Goal: Transaction & Acquisition: Purchase product/service

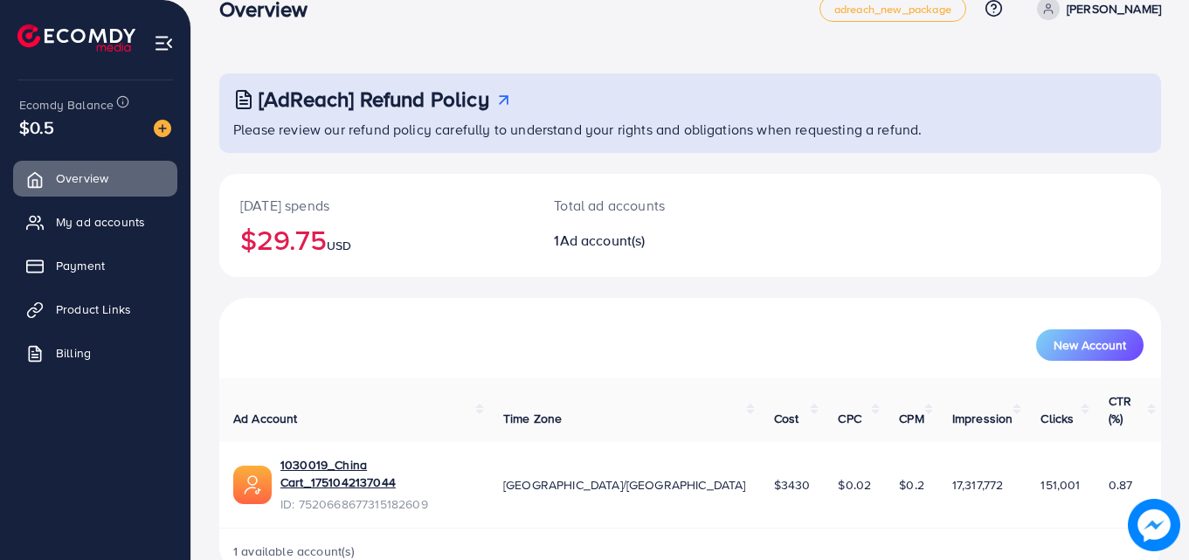
scroll to position [41, 0]
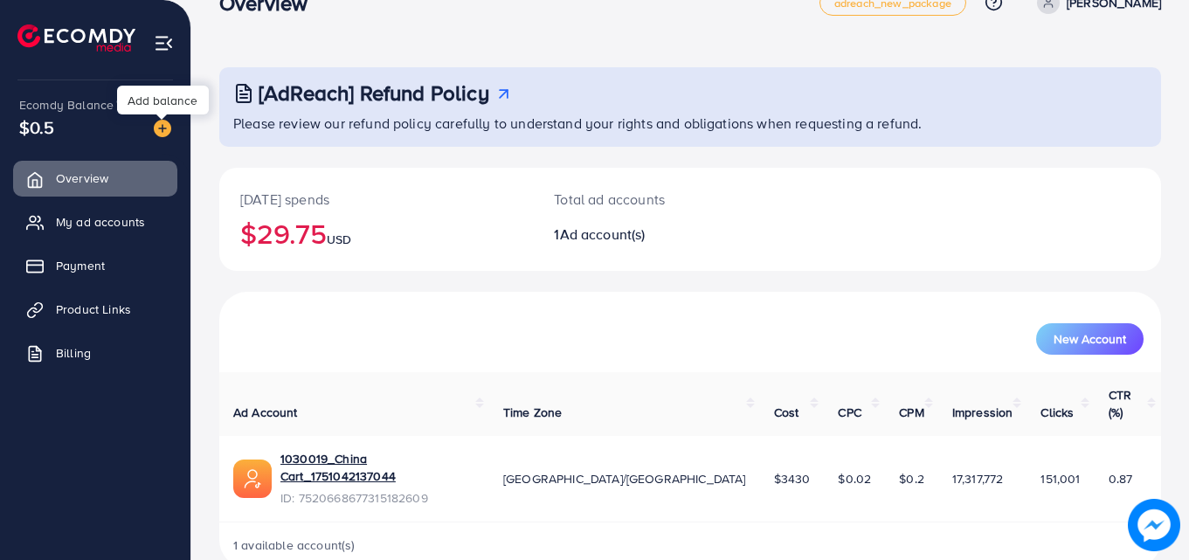
click at [169, 128] on img at bounding box center [162, 128] width 17 height 17
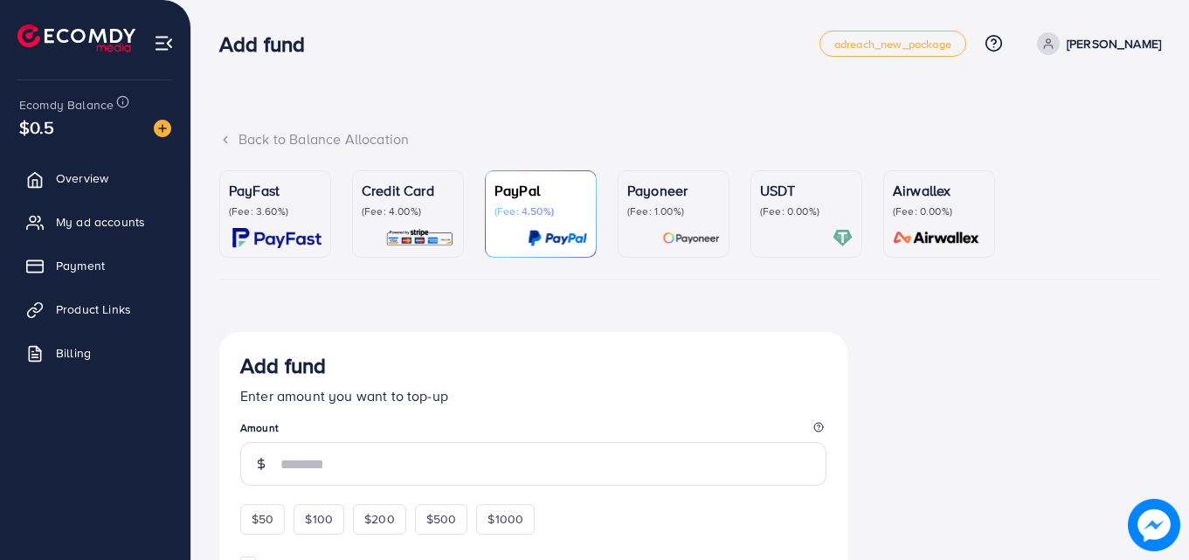
click at [805, 219] on div "USDT (Fee: 0.00%)" at bounding box center [806, 214] width 93 height 68
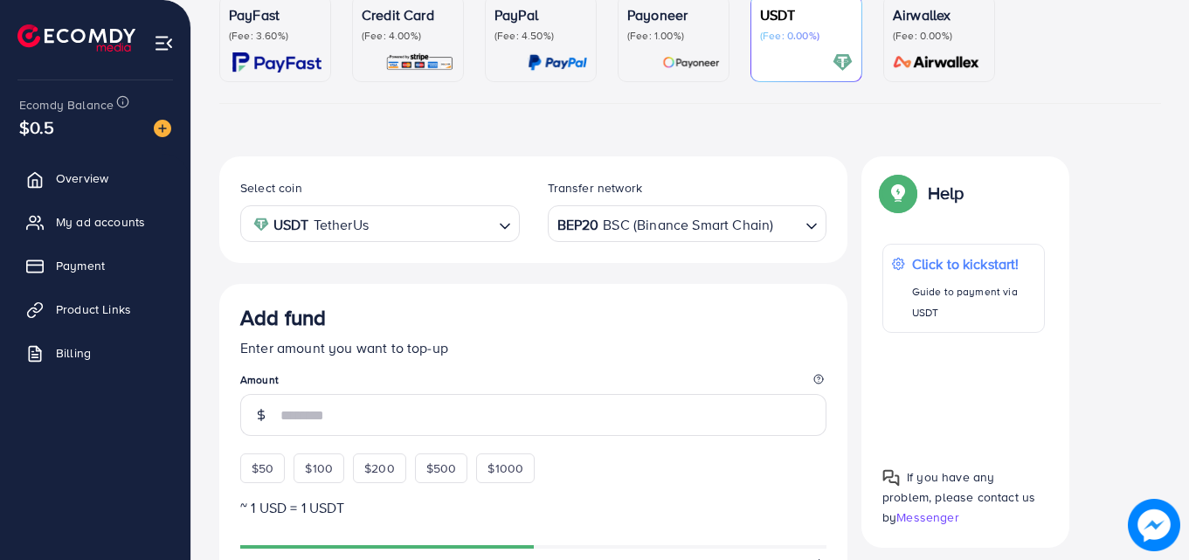
scroll to position [170, 0]
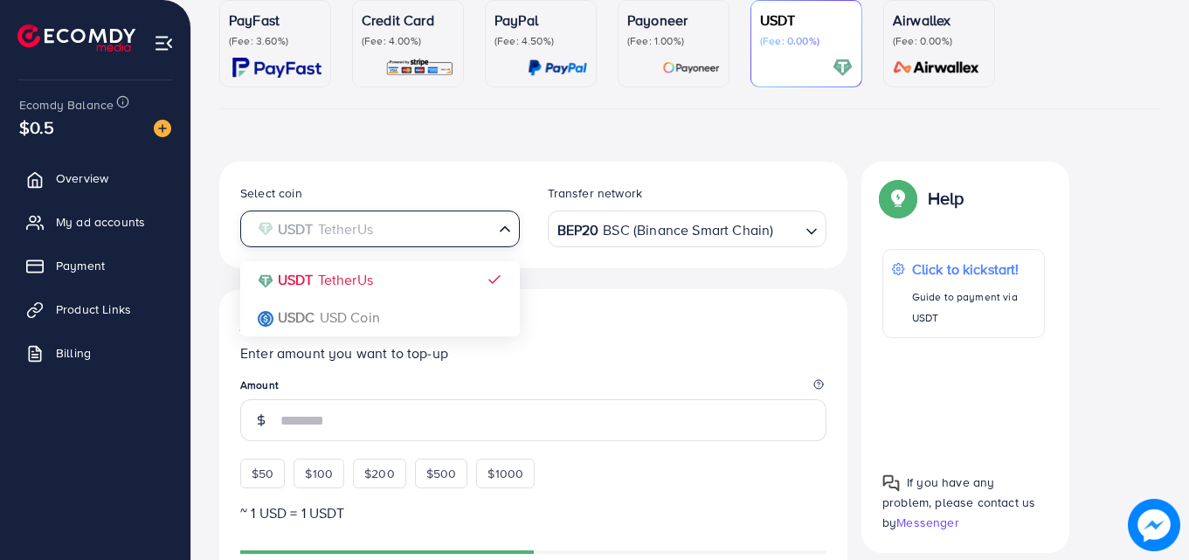
click at [472, 233] on input "Search for option" at bounding box center [370, 229] width 244 height 27
click at [609, 222] on div "BEP20 BSC (Binance Smart Chain)" at bounding box center [677, 227] width 247 height 31
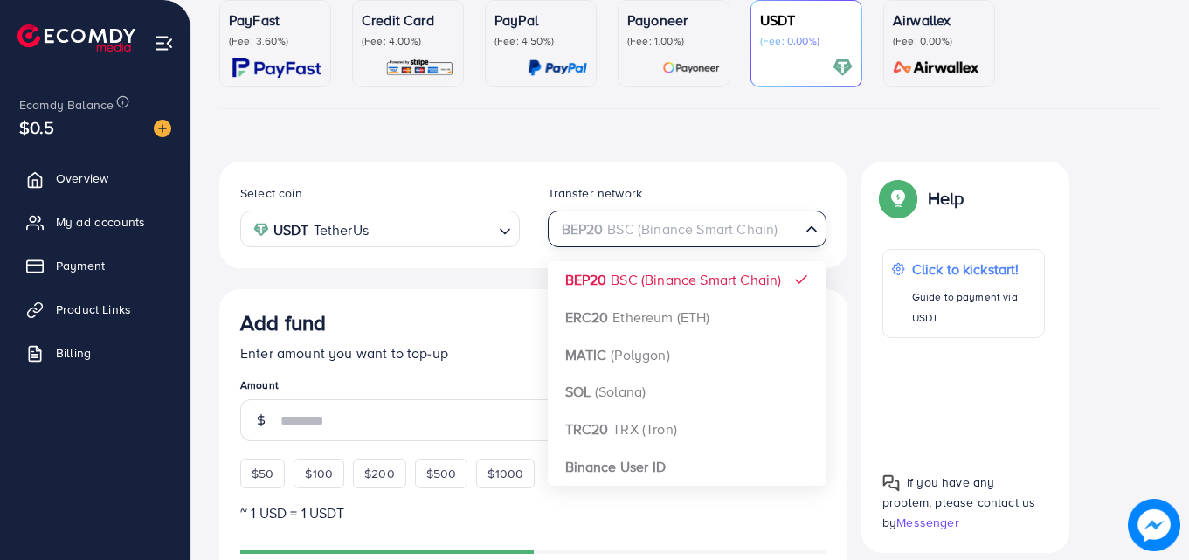
click at [731, 162] on div "Select coin USDT TetherUs Loading... Transfer network BEP20 BSC (Binance Smart …" at bounding box center [533, 215] width 628 height 107
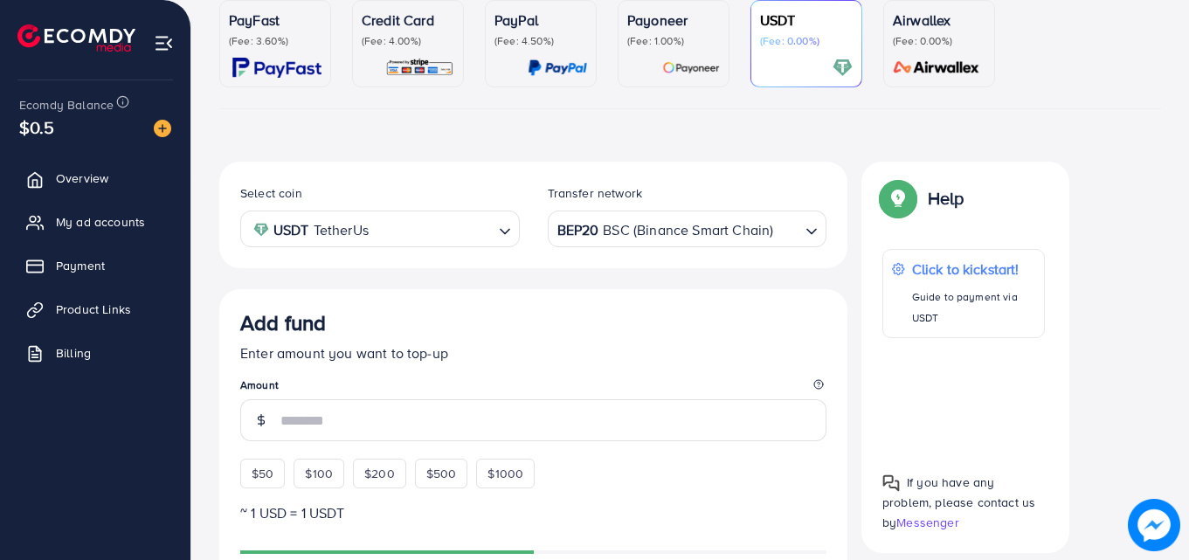
click at [431, 62] on img at bounding box center [419, 68] width 69 height 20
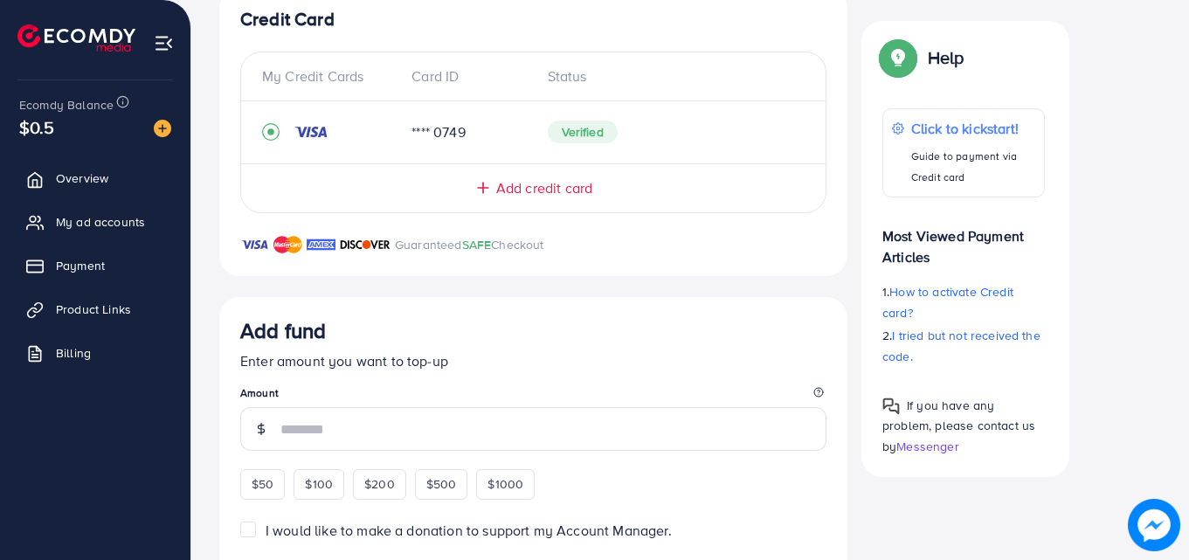
scroll to position [429, 0]
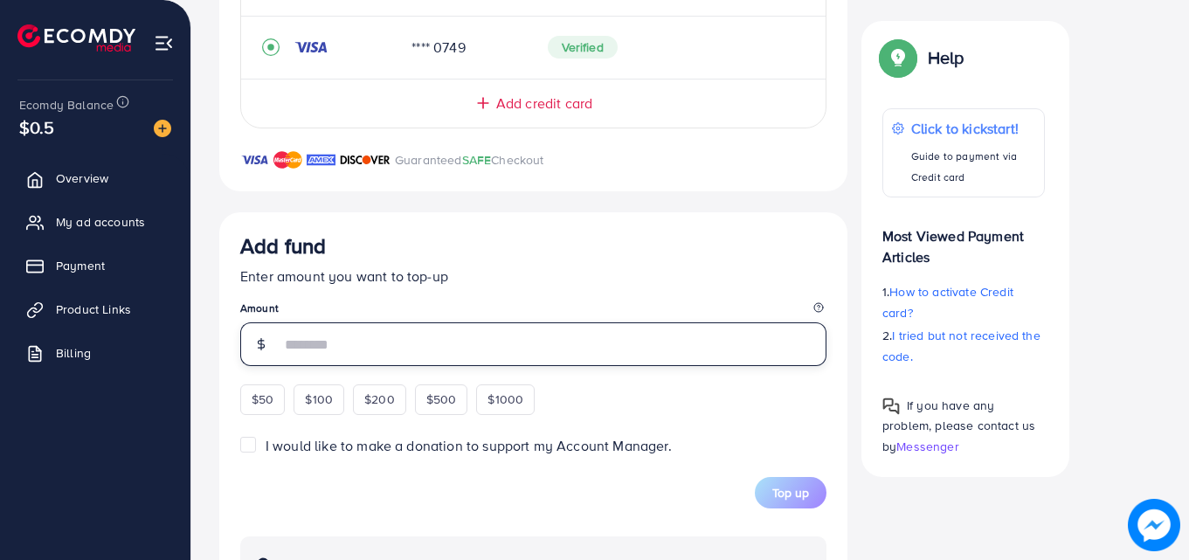
click at [597, 350] on input "number" at bounding box center [553, 344] width 546 height 44
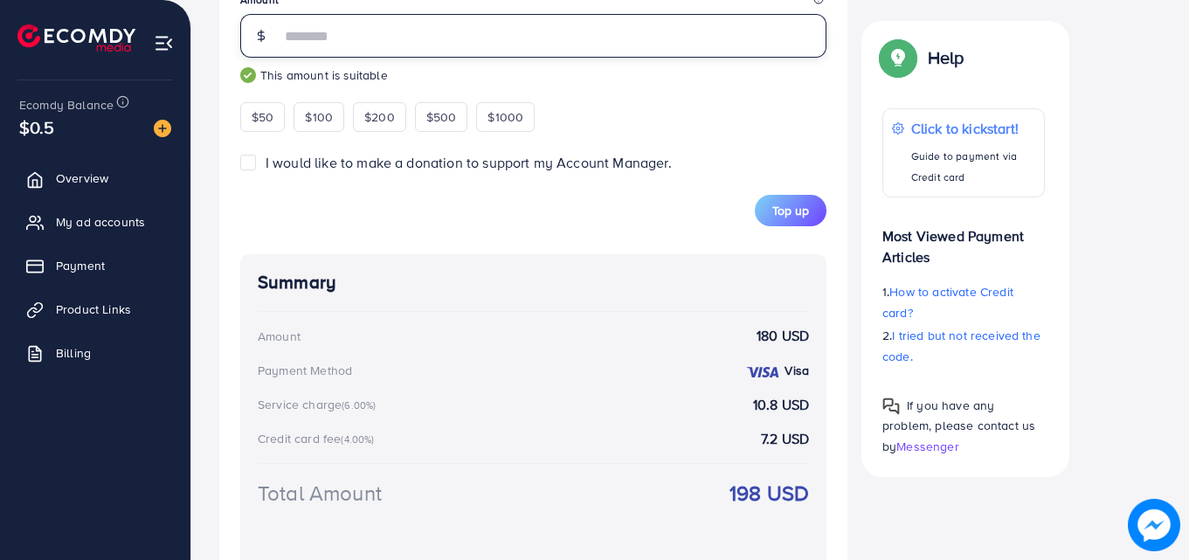
scroll to position [779, 0]
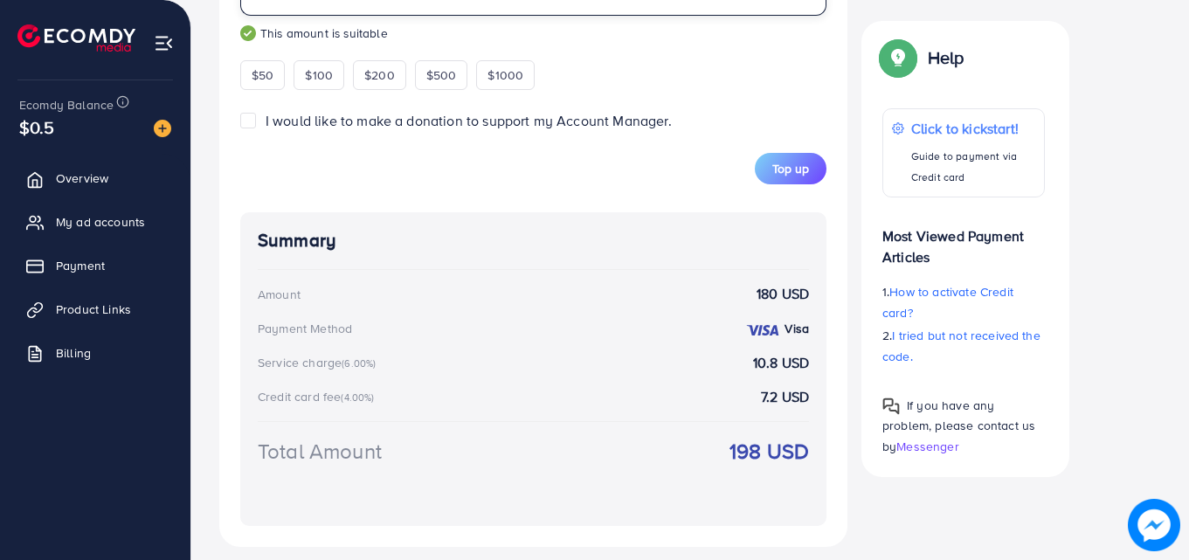
type input "***"
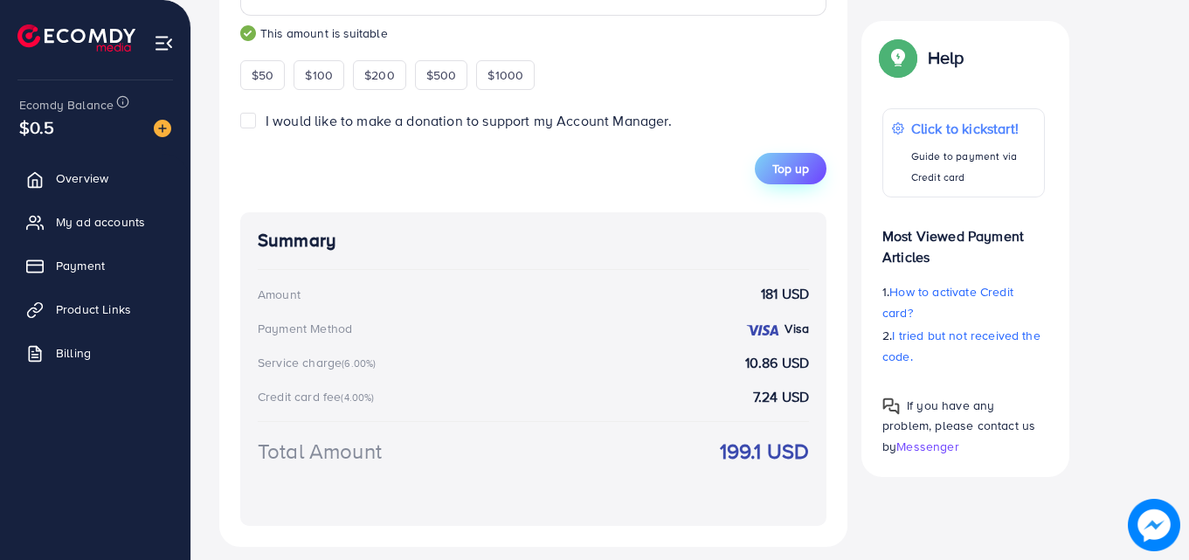
click at [799, 162] on span "Top up" at bounding box center [790, 168] width 37 height 17
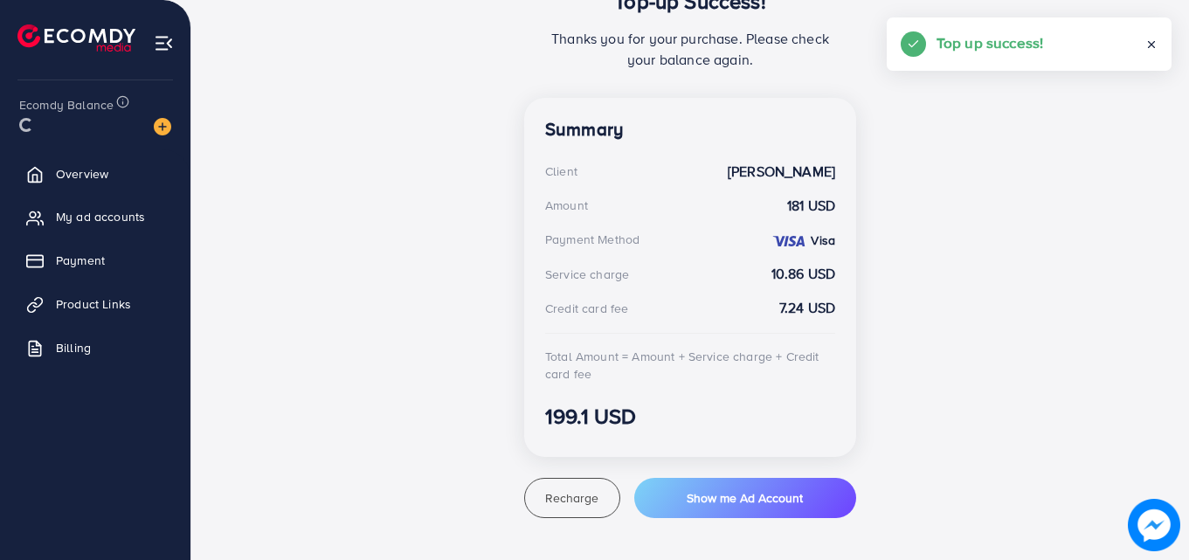
scroll to position [411, 0]
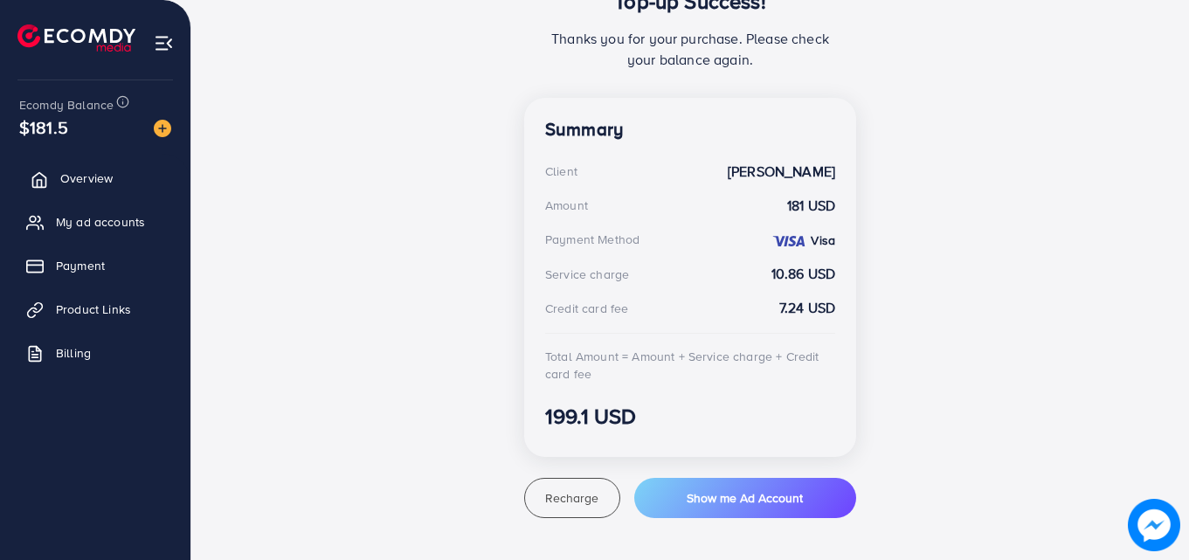
click at [106, 178] on span "Overview" at bounding box center [86, 177] width 52 height 17
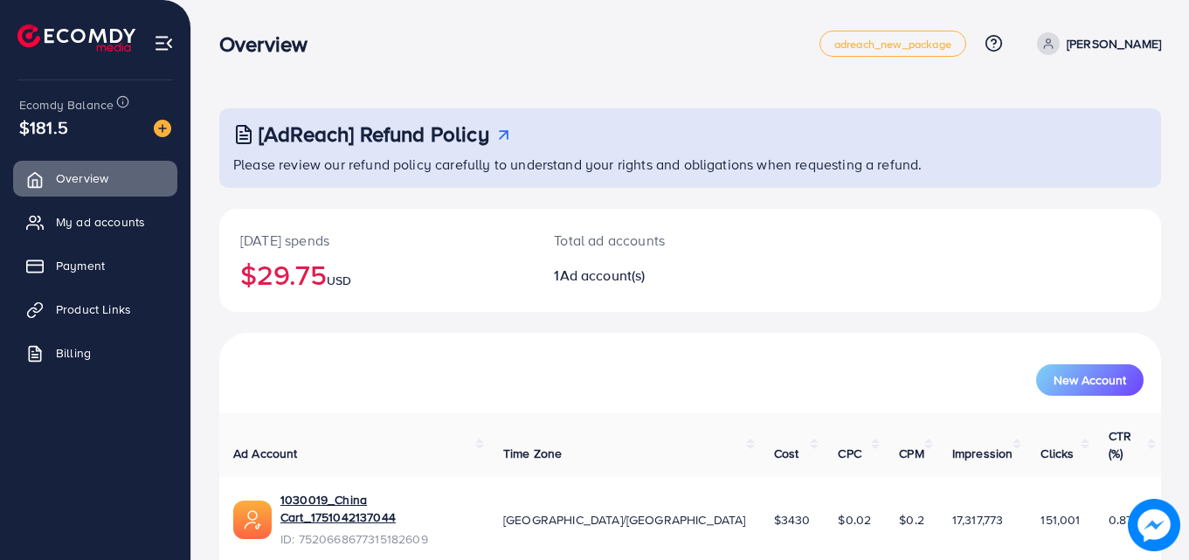
scroll to position [41, 0]
